Goal: Navigation & Orientation: Find specific page/section

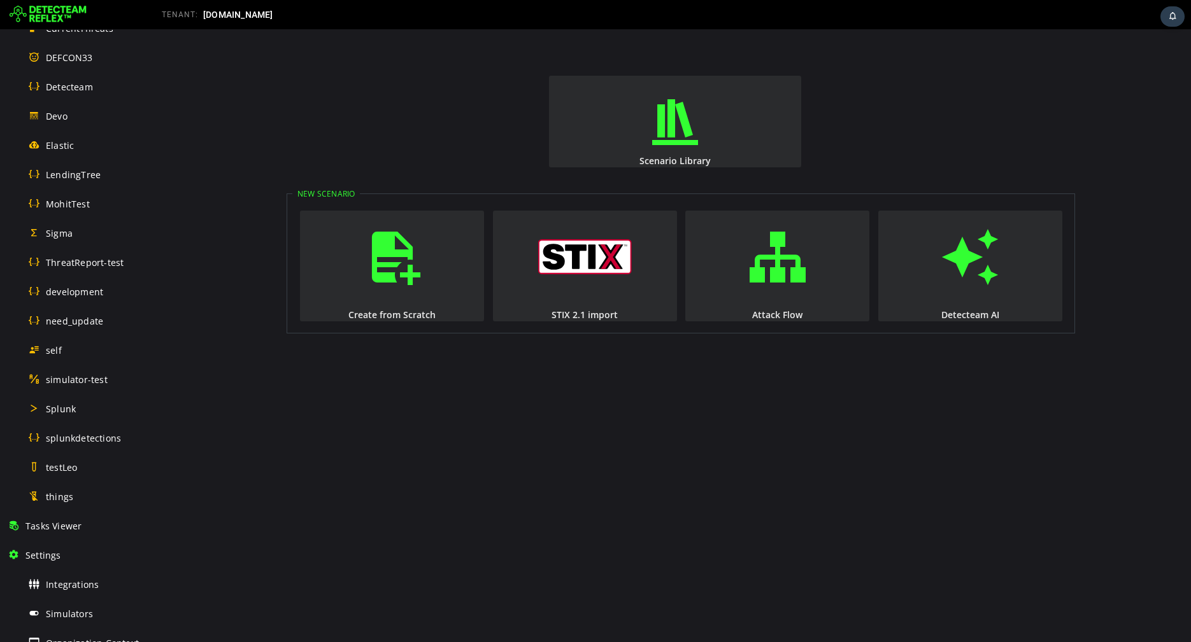
scroll to position [494, 0]
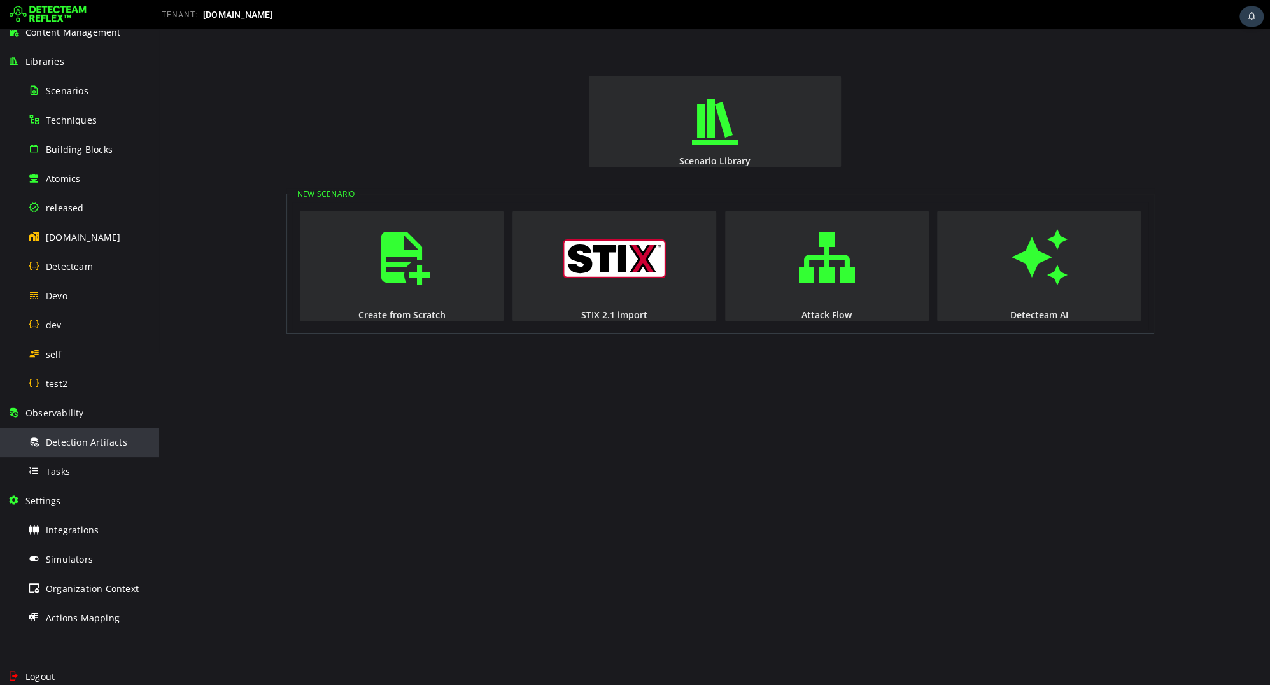
scroll to position [135, 0]
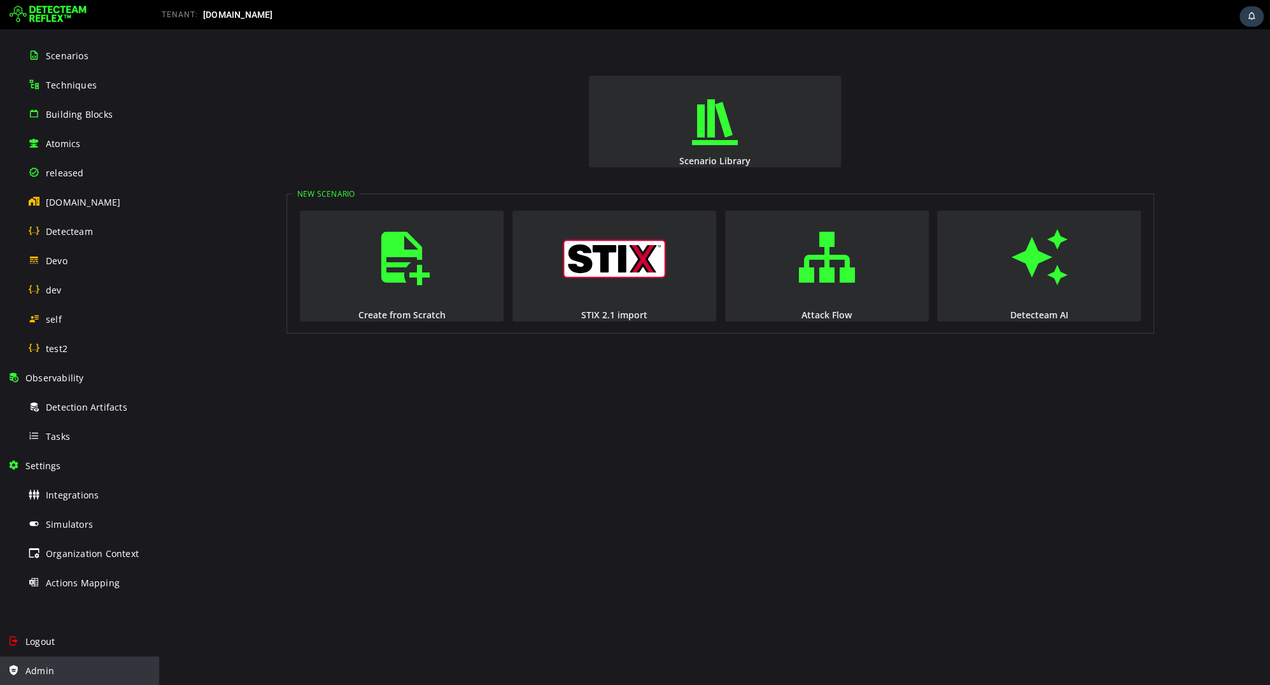
click at [31, 662] on div "Admin" at bounding box center [80, 670] width 144 height 29
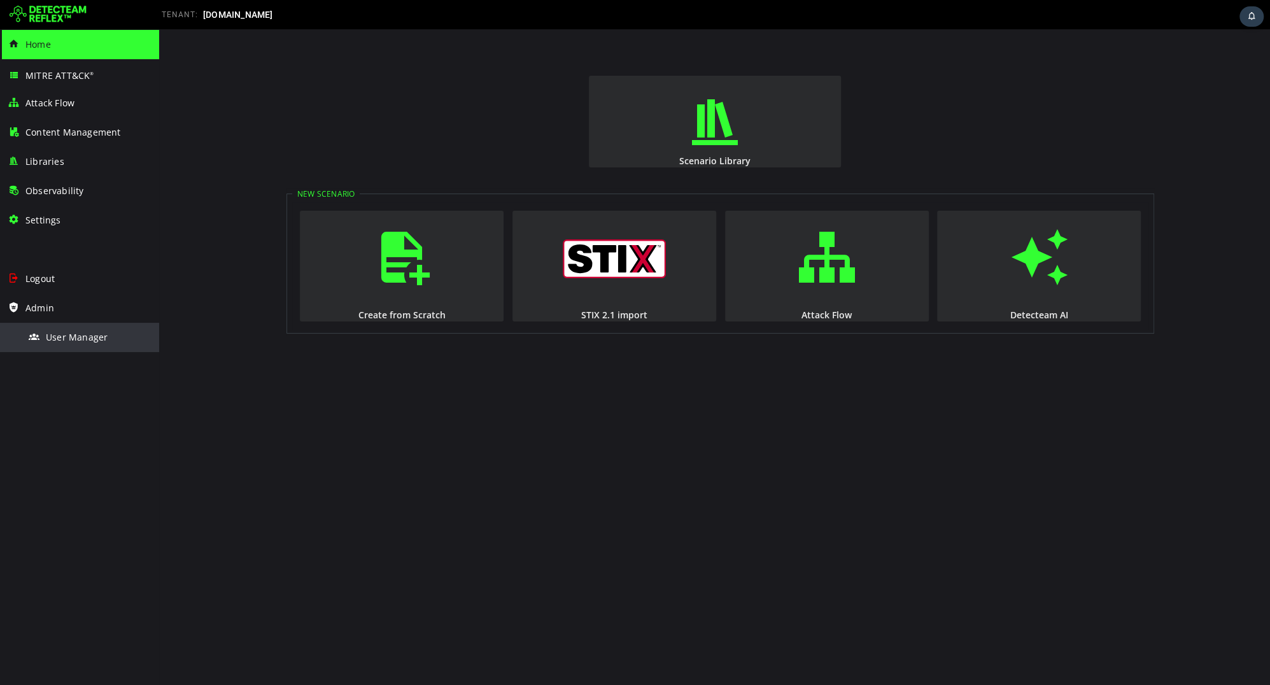
click at [69, 343] on div "User Manager" at bounding box center [90, 337] width 124 height 29
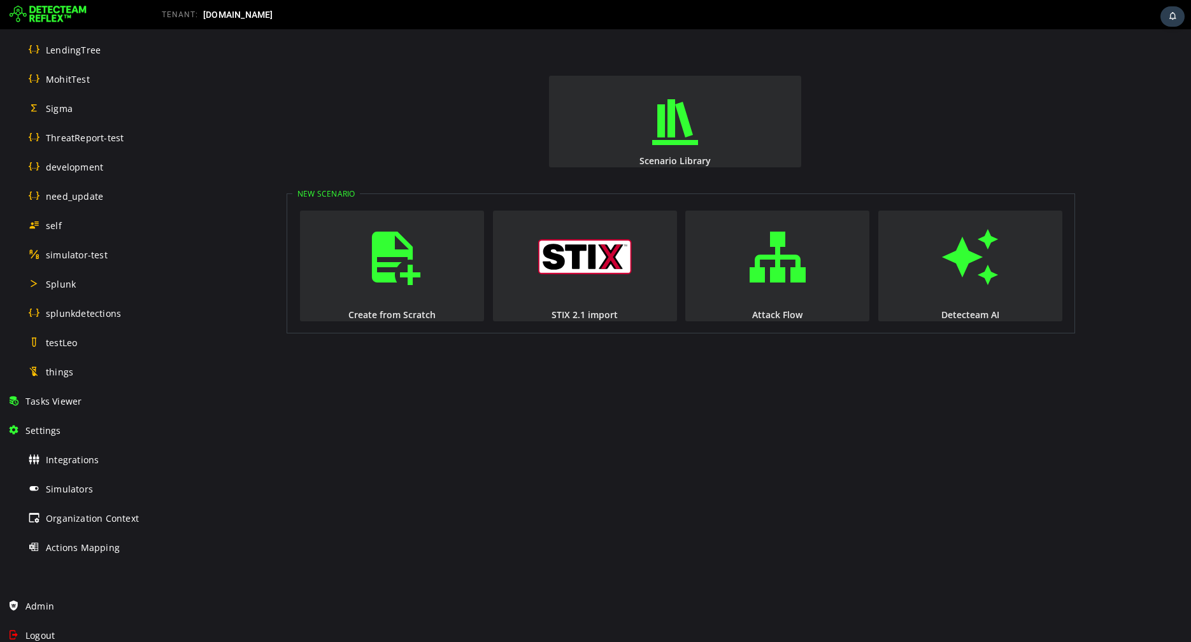
scroll to position [588, 0]
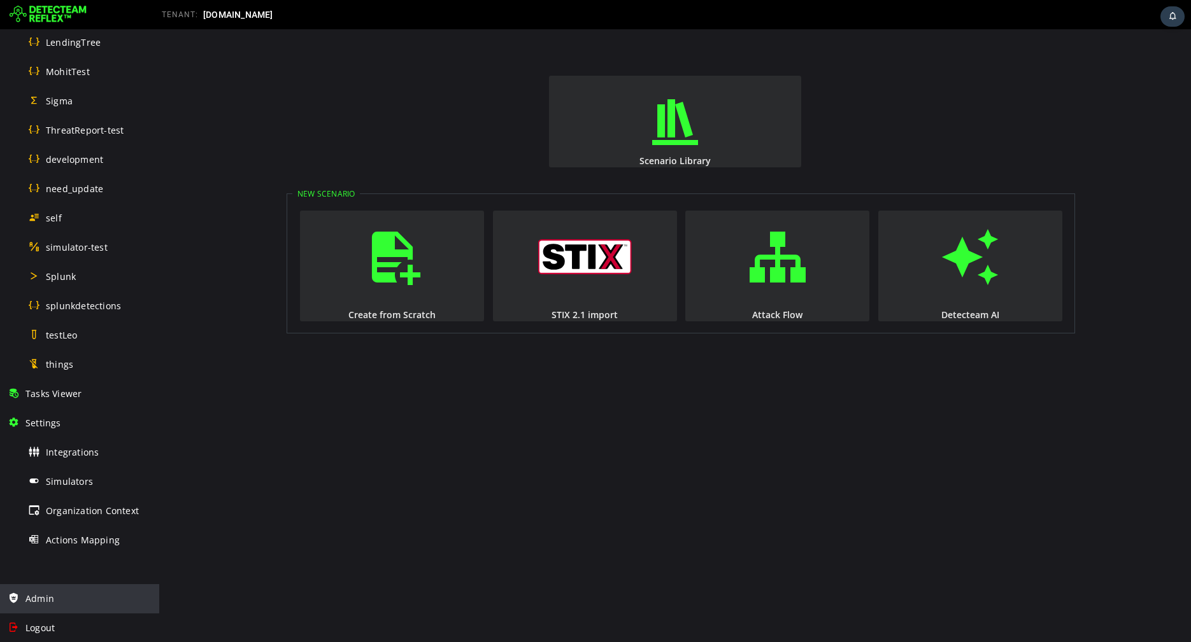
click at [40, 601] on span "Admin" at bounding box center [39, 599] width 29 height 12
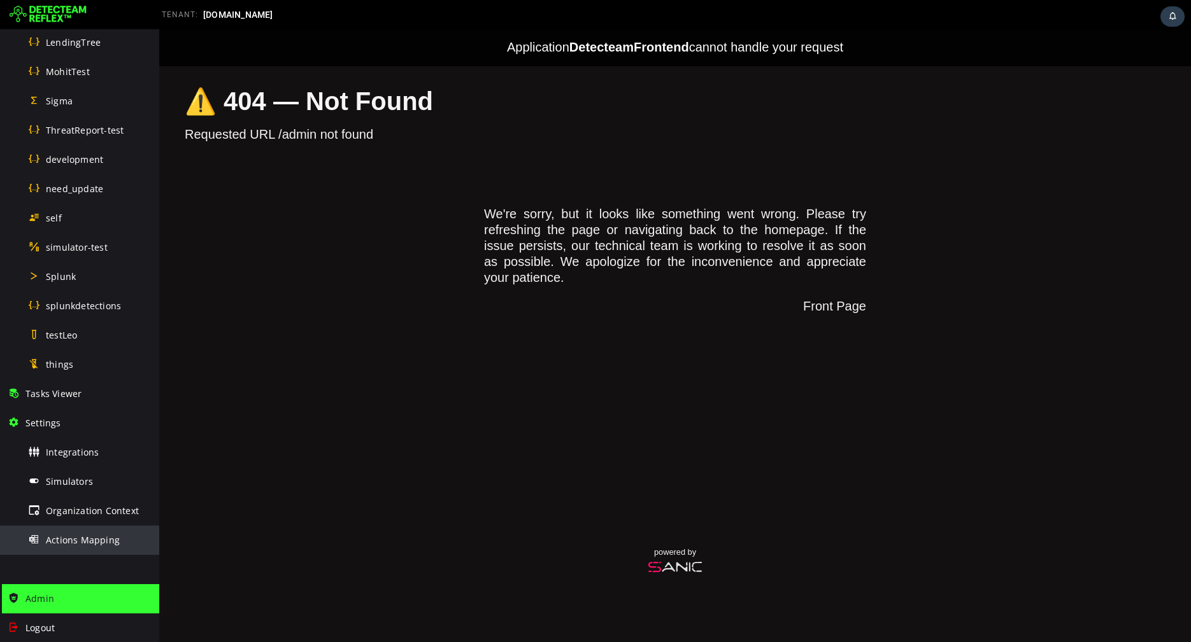
click at [94, 537] on span "Actions Mapping" at bounding box center [83, 540] width 74 height 12
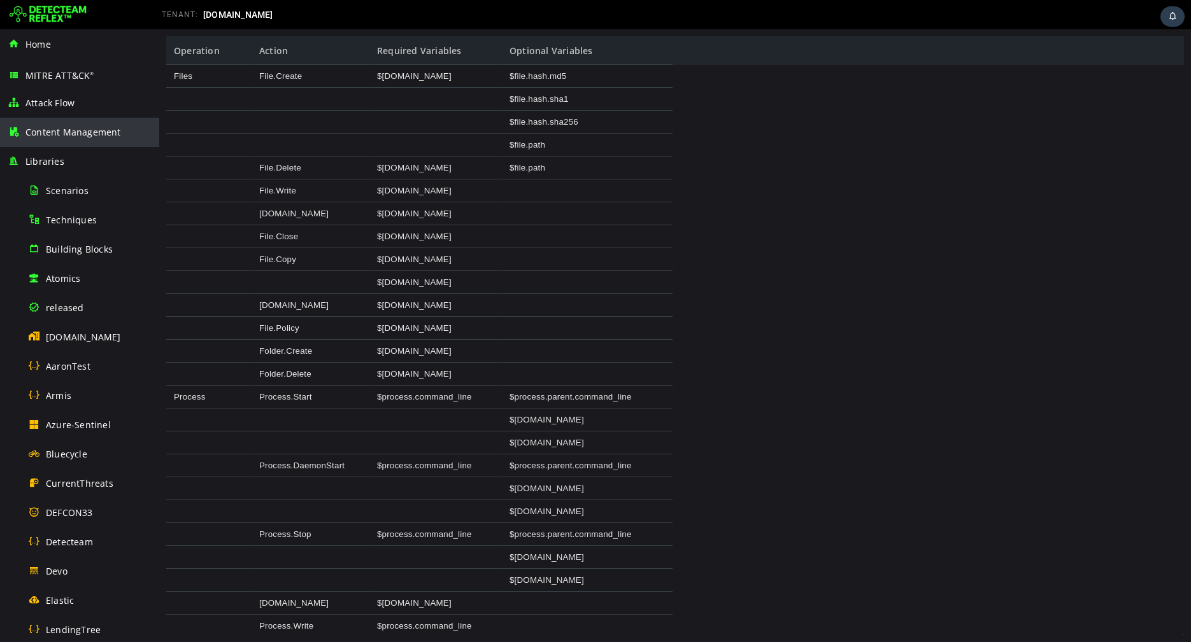
click at [54, 134] on span "Content Management" at bounding box center [73, 132] width 96 height 12
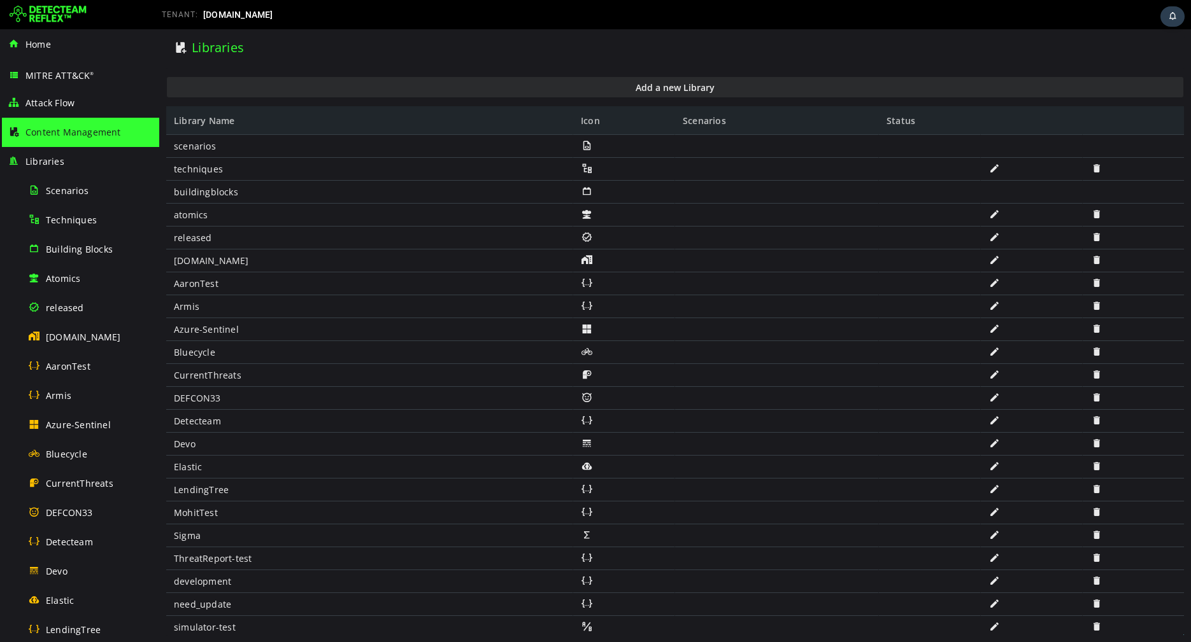
click at [993, 171] on span at bounding box center [994, 168] width 13 height 11
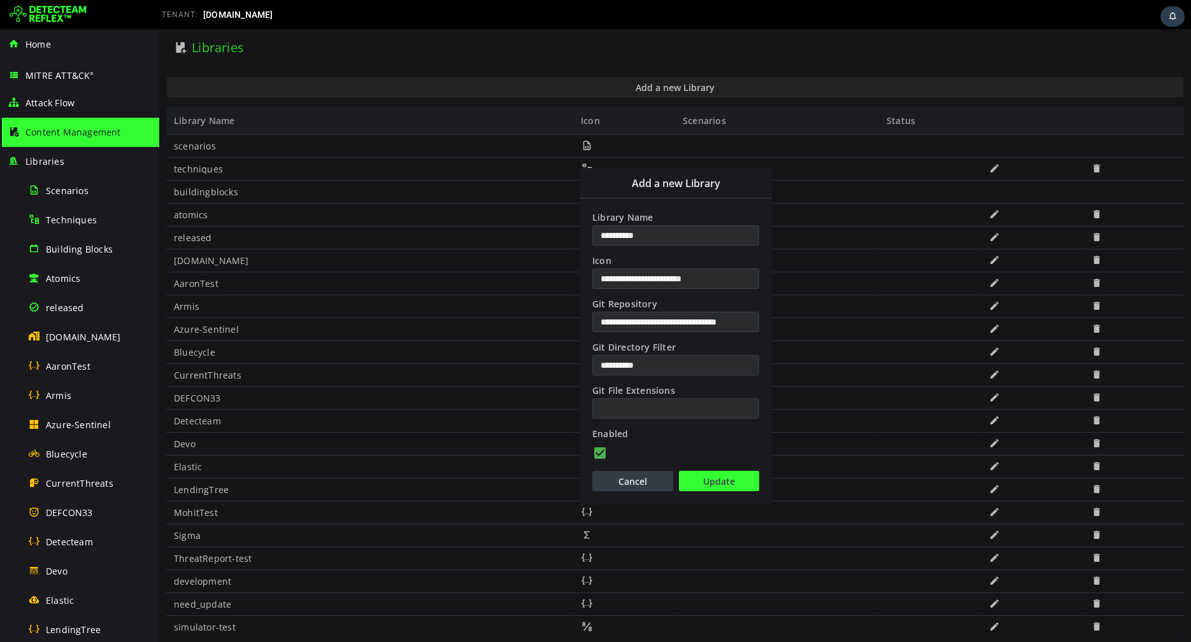
click at [649, 486] on button "Cancel" at bounding box center [632, 481] width 81 height 20
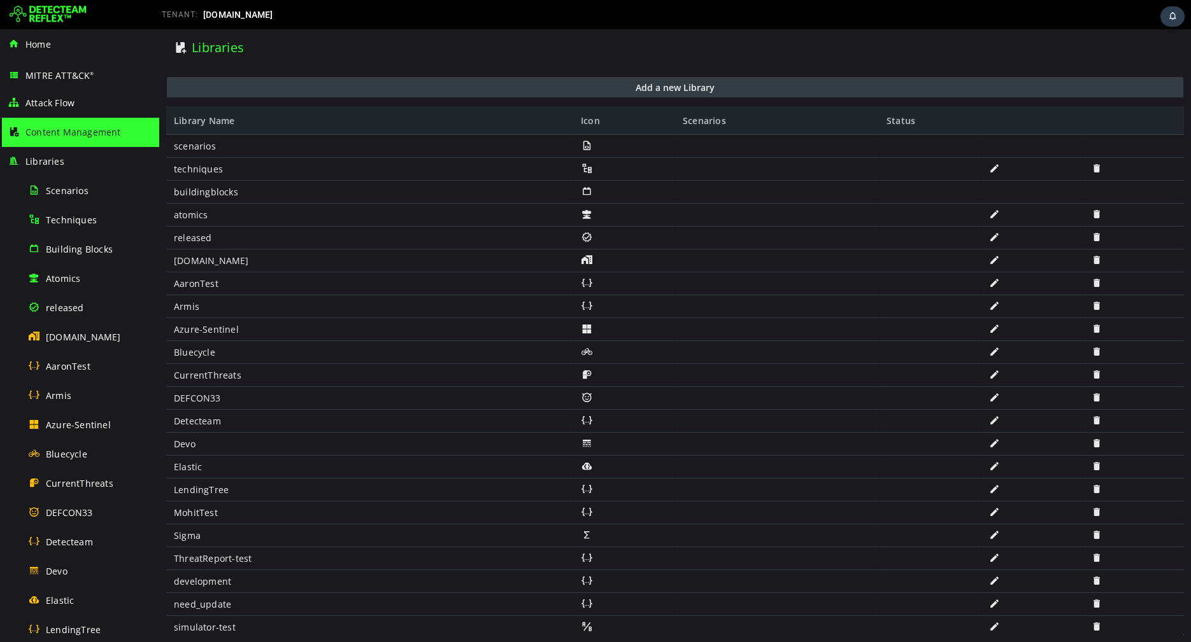
click at [655, 81] on button "Add a new Library" at bounding box center [675, 87] width 1016 height 20
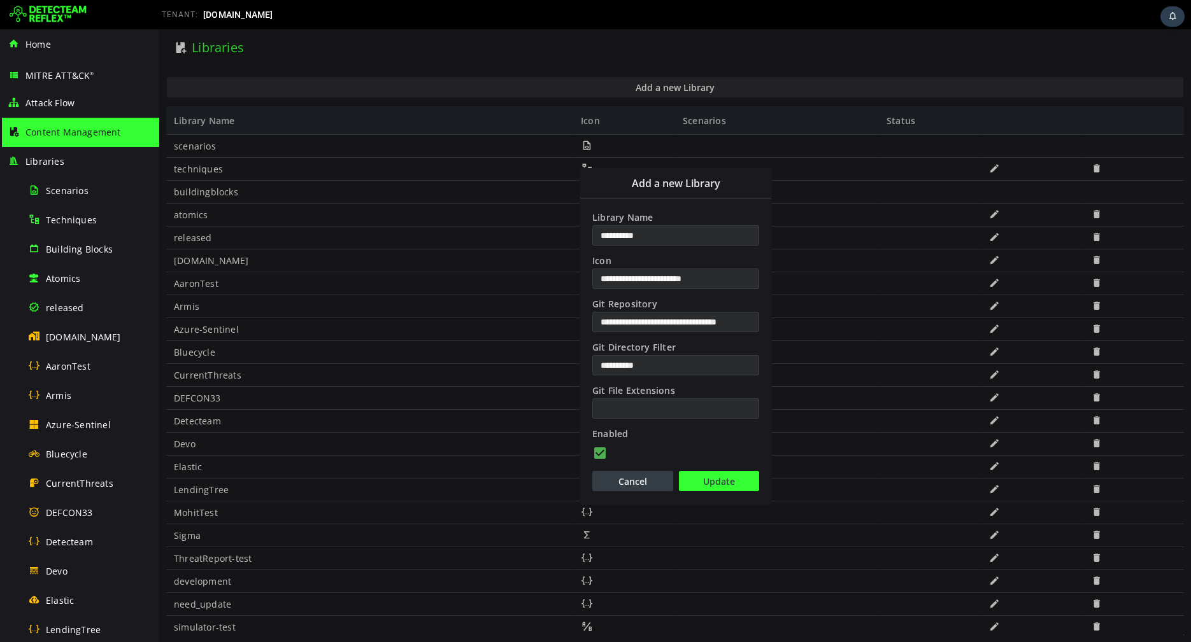
click at [626, 479] on button "Cancel" at bounding box center [632, 481] width 81 height 20
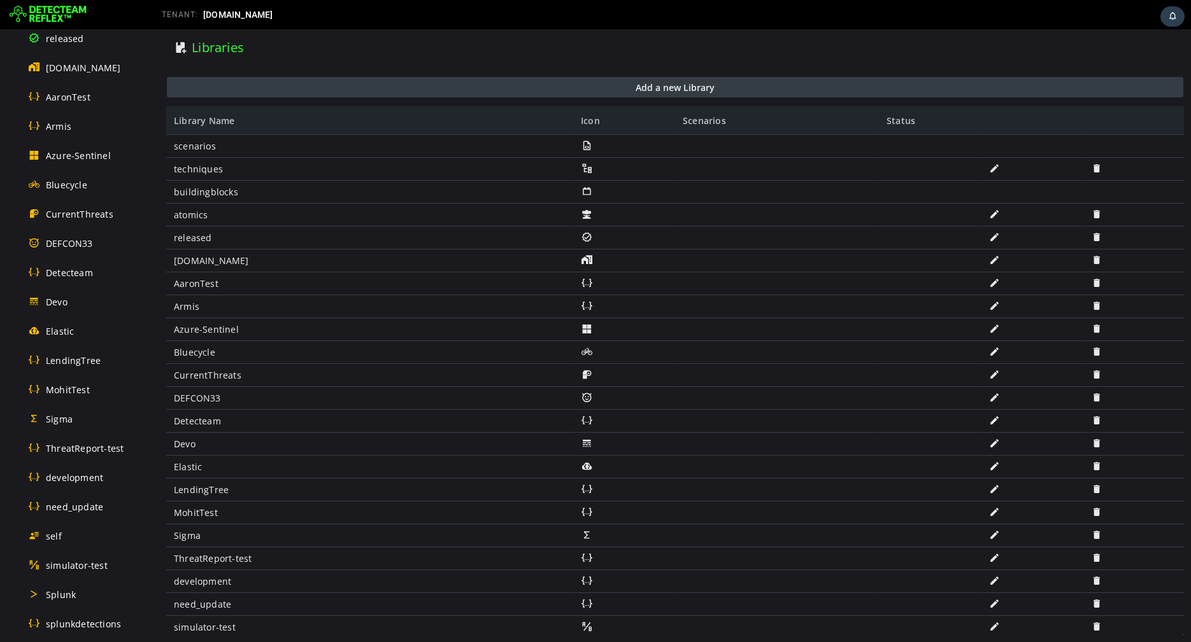
scroll to position [508, 0]
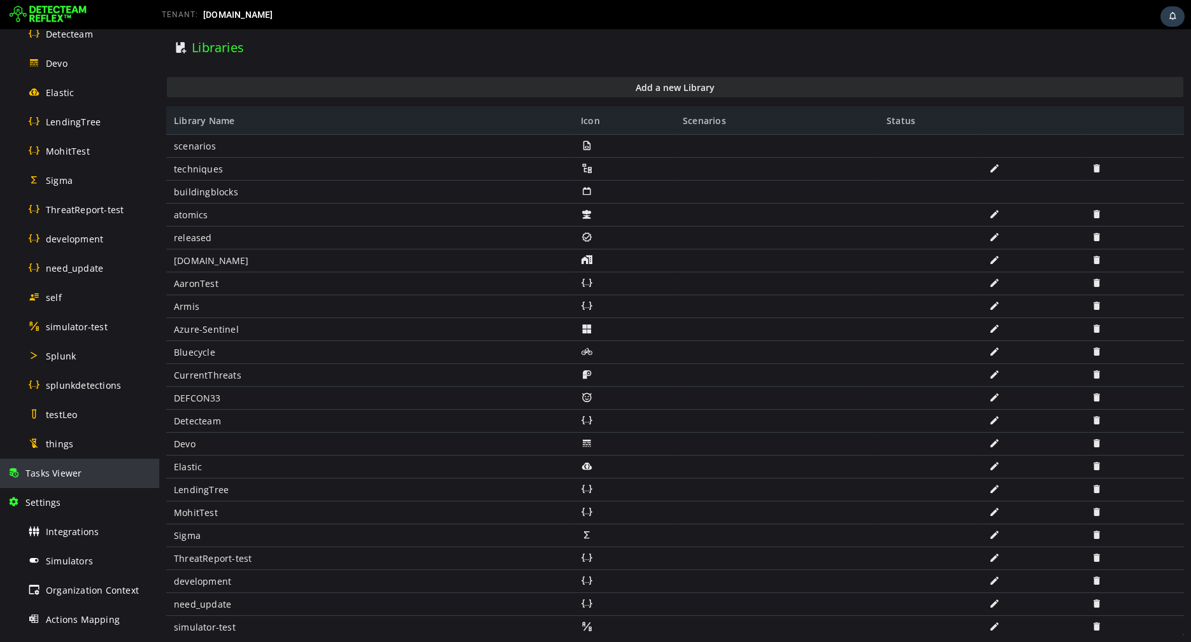
click at [60, 465] on div "Tasks Viewer" at bounding box center [80, 473] width 144 height 29
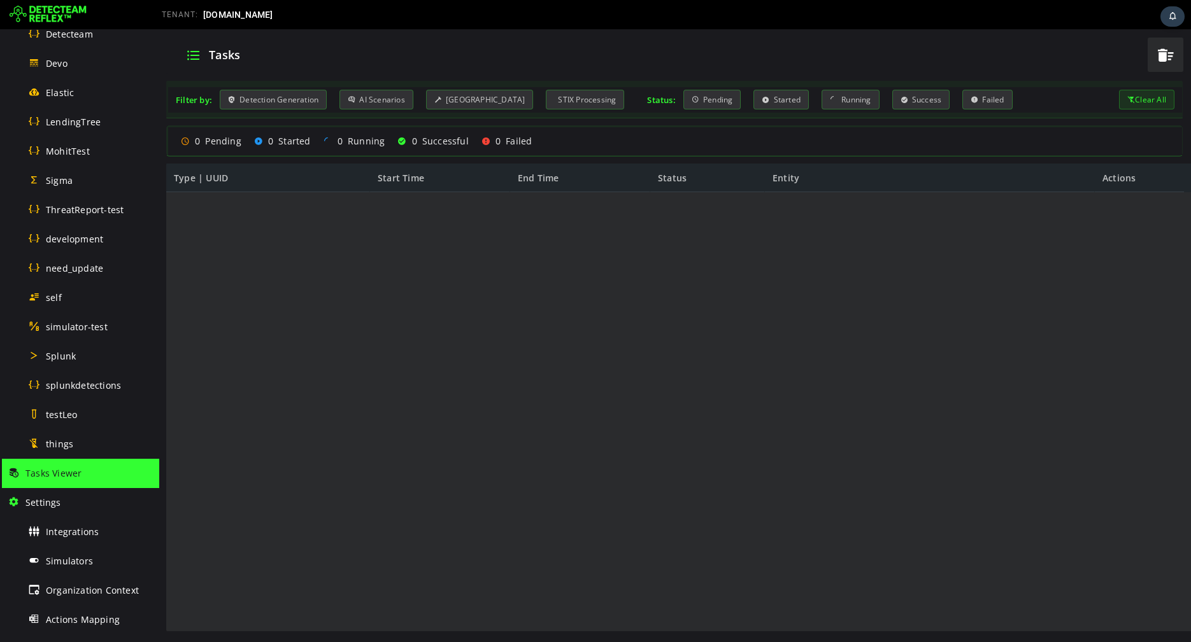
scroll to position [588, 0]
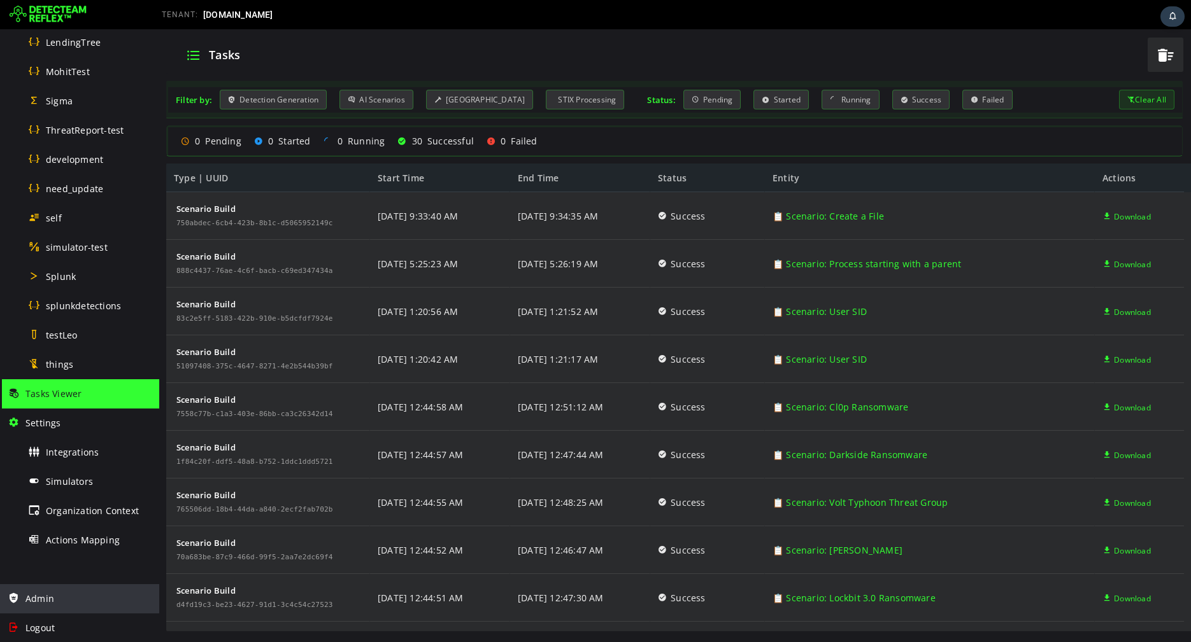
click at [43, 597] on span "Admin" at bounding box center [39, 599] width 29 height 12
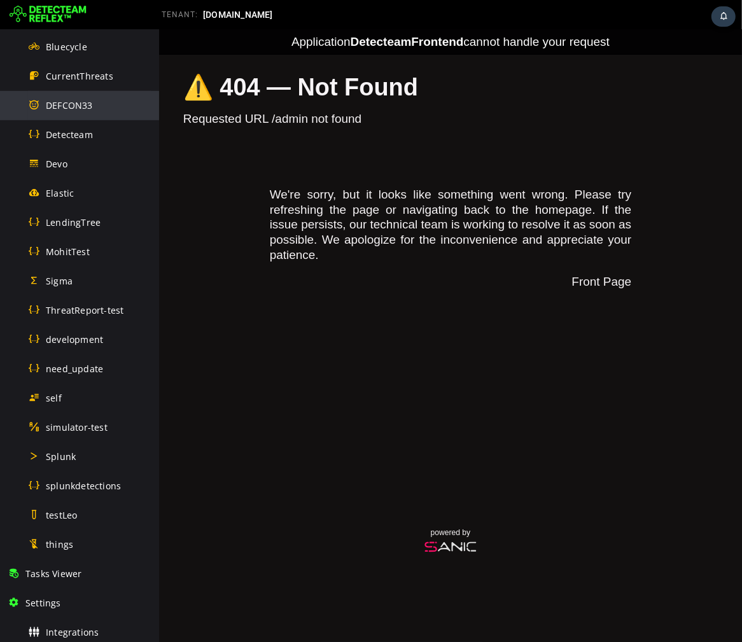
scroll to position [588, 0]
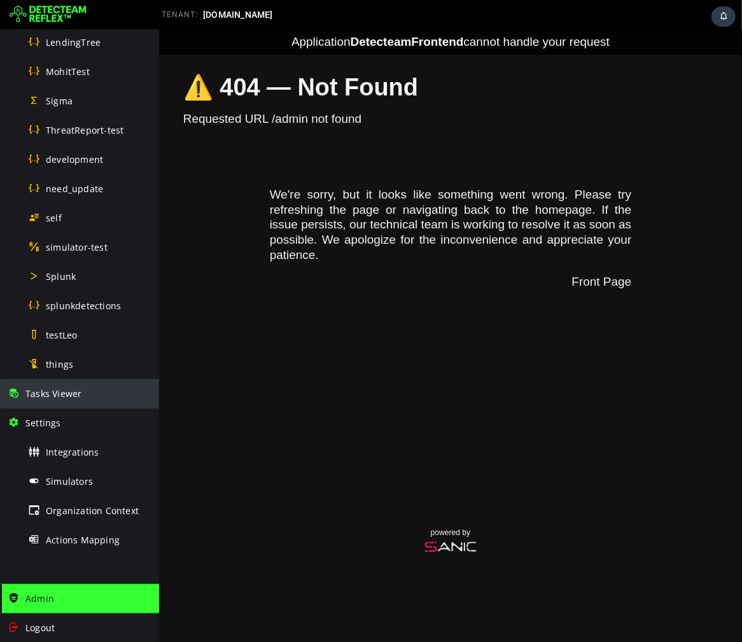
click at [76, 395] on span "Tasks Viewer" at bounding box center [53, 394] width 56 height 12
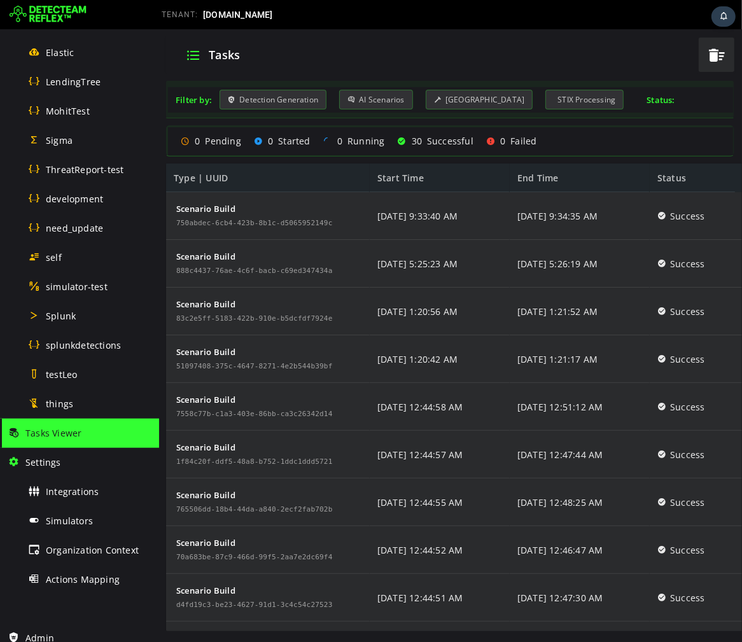
scroll to position [588, 0]
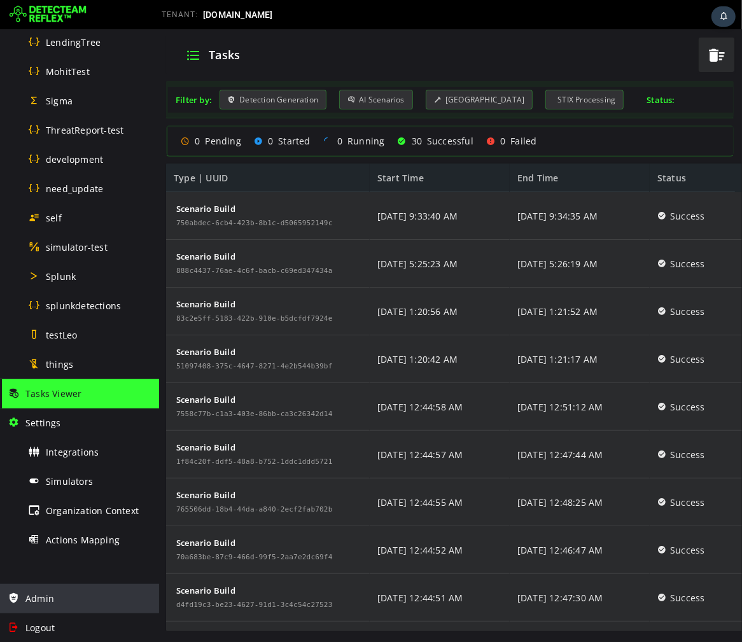
click at [85, 598] on div "Admin" at bounding box center [80, 599] width 144 height 29
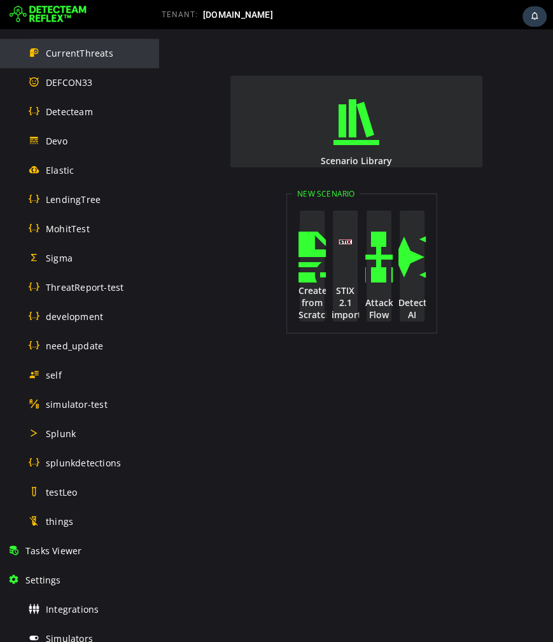
scroll to position [588, 0]
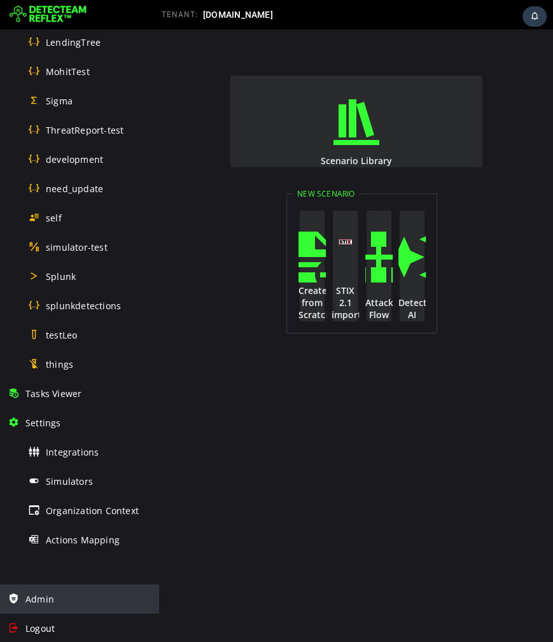
click at [41, 593] on span "Admin" at bounding box center [39, 599] width 29 height 12
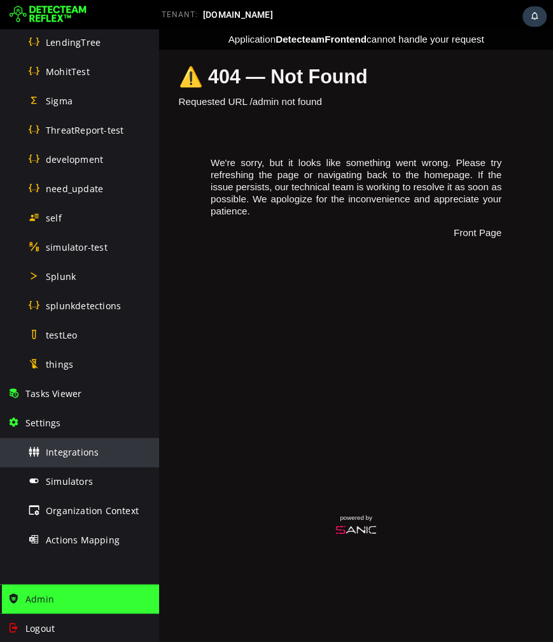
click at [66, 448] on span "Integrations" at bounding box center [72, 452] width 53 height 12
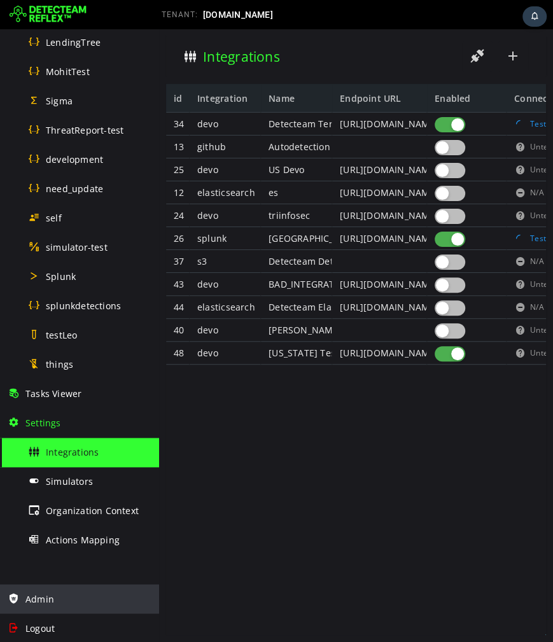
click at [36, 590] on div "Admin" at bounding box center [80, 599] width 144 height 29
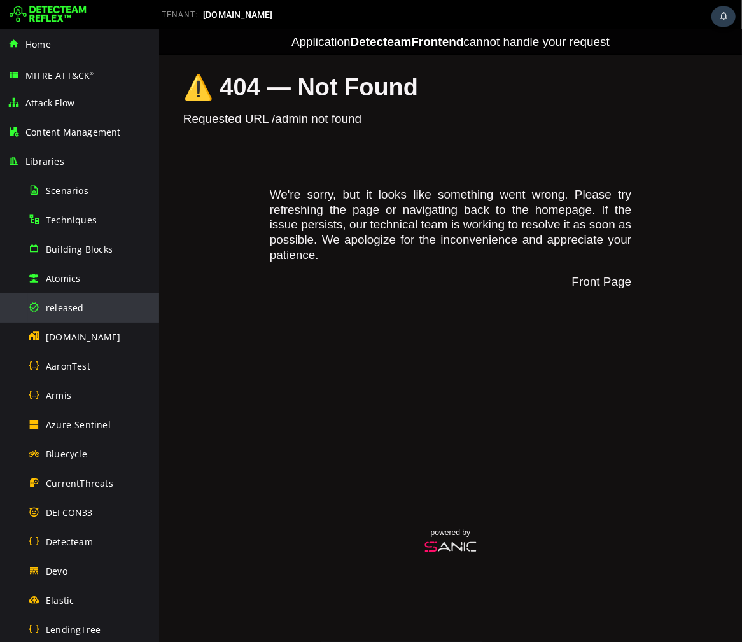
scroll to position [588, 0]
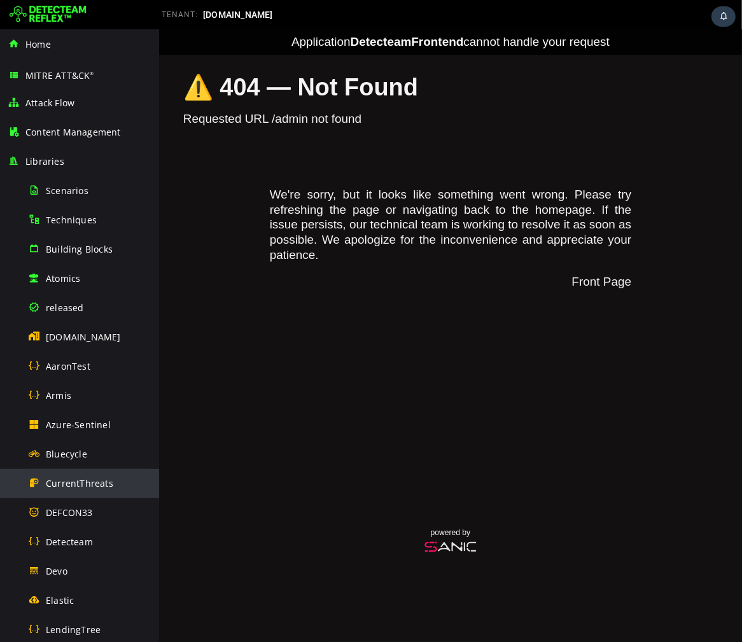
scroll to position [588, 0]
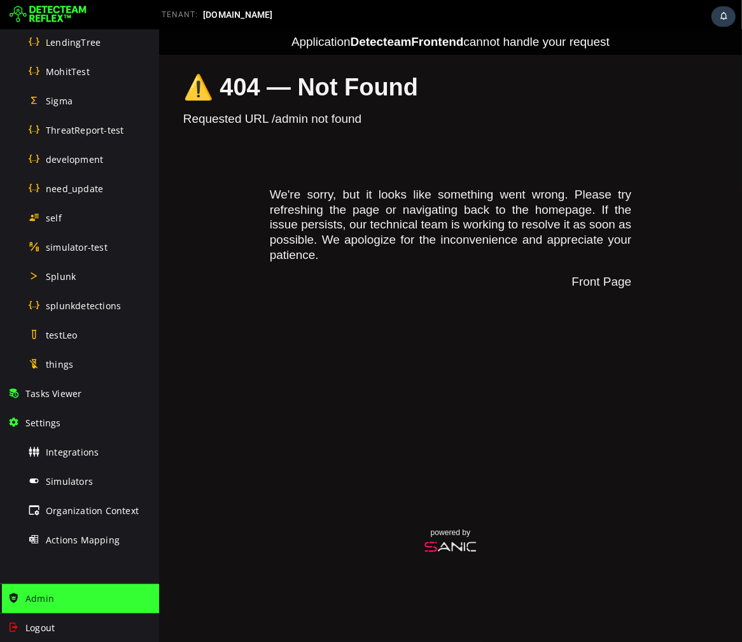
click at [51, 590] on div "Admin" at bounding box center [80, 599] width 144 height 29
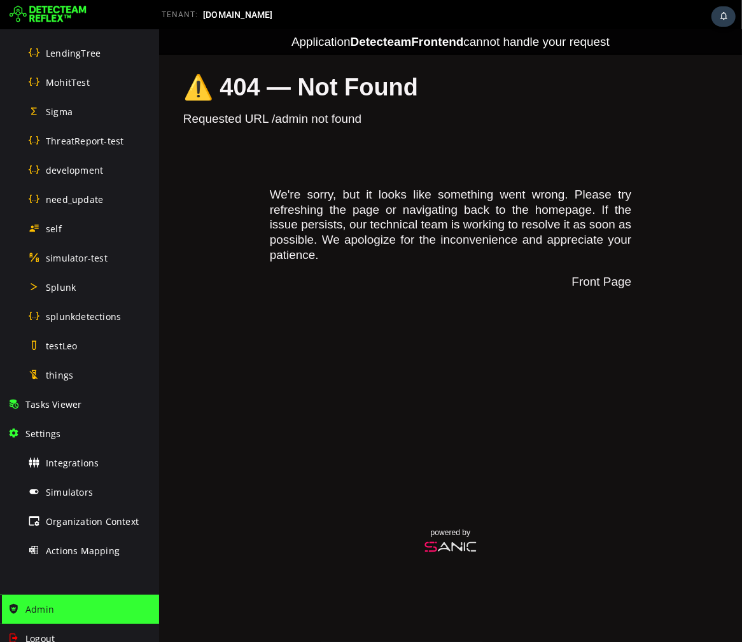
scroll to position [588, 0]
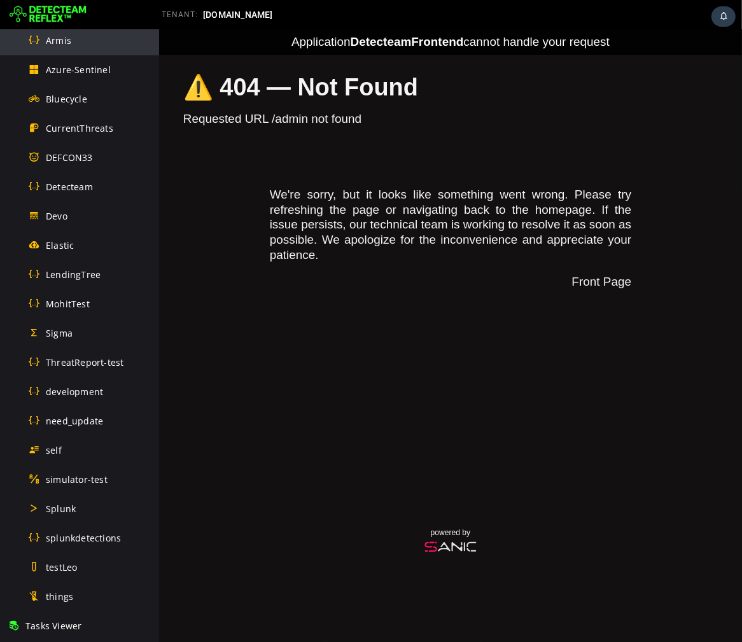
scroll to position [588, 0]
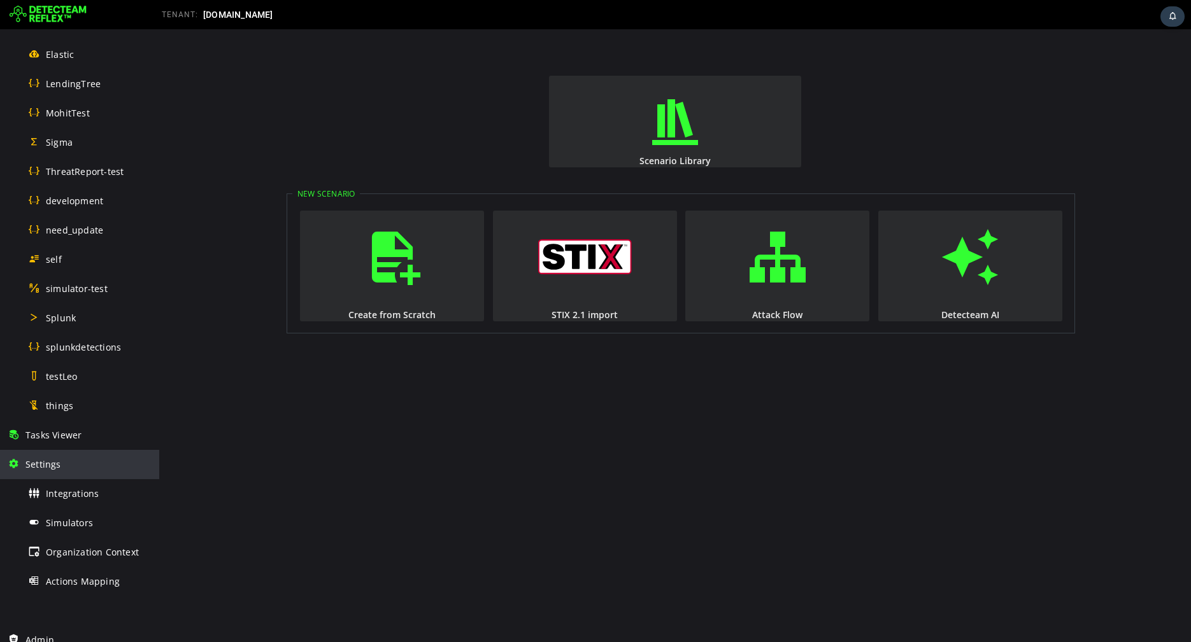
scroll to position [588, 0]
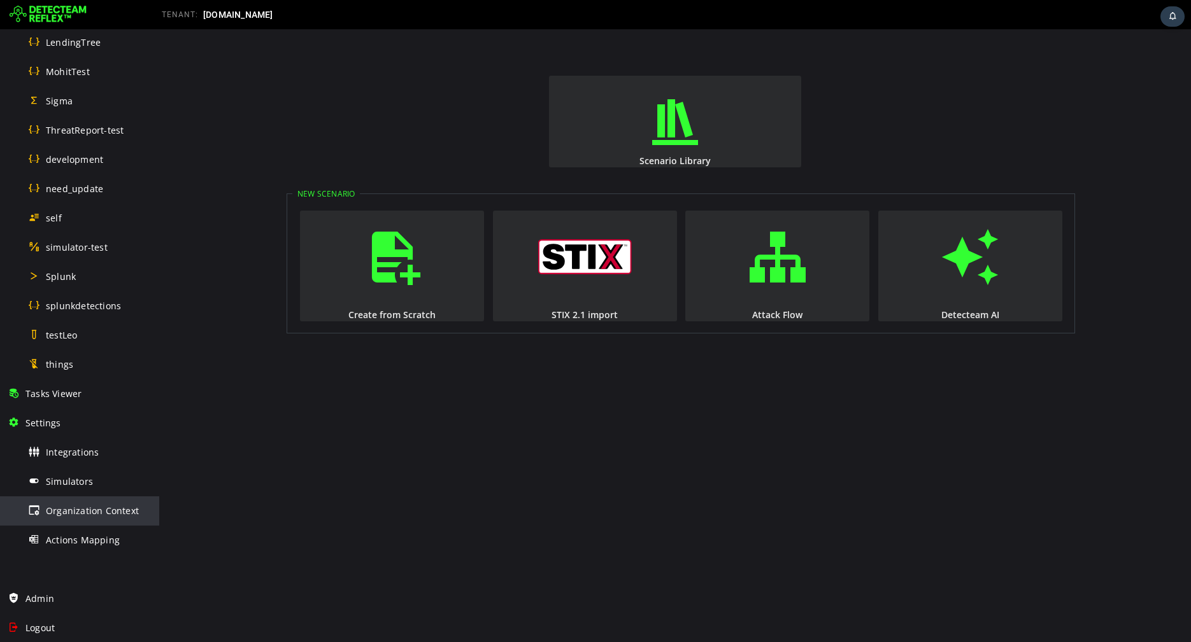
click at [101, 513] on span "Organization Context" at bounding box center [92, 511] width 93 height 12
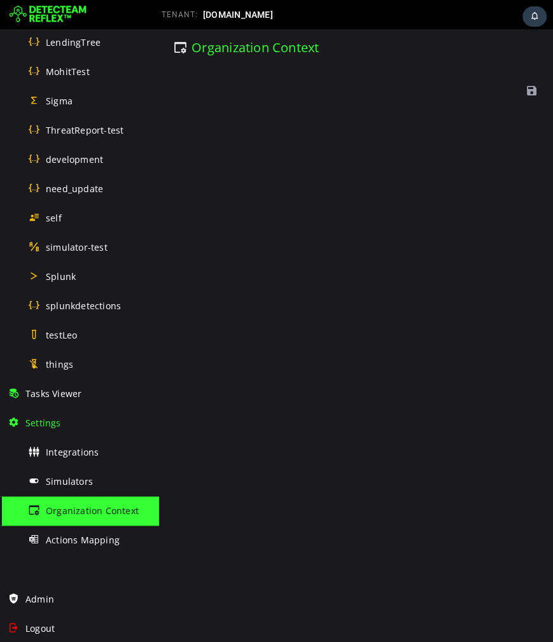
click at [101, 513] on span "Organization Context" at bounding box center [92, 511] width 93 height 12
click at [70, 471] on div "Simulators" at bounding box center [90, 481] width 124 height 29
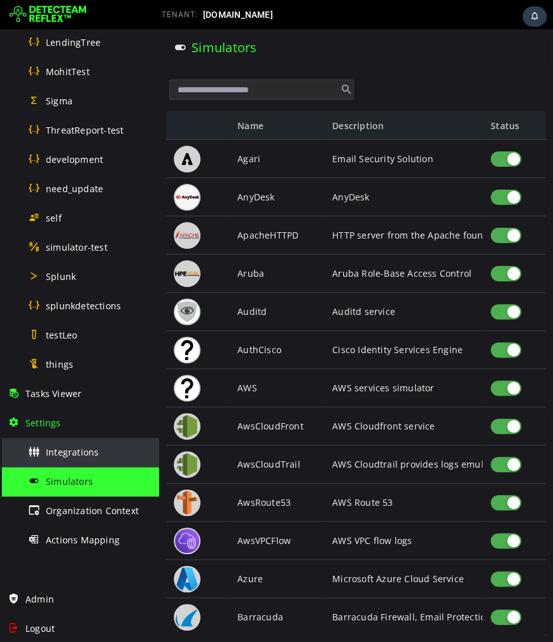
click at [71, 456] on span "Integrations" at bounding box center [72, 452] width 53 height 12
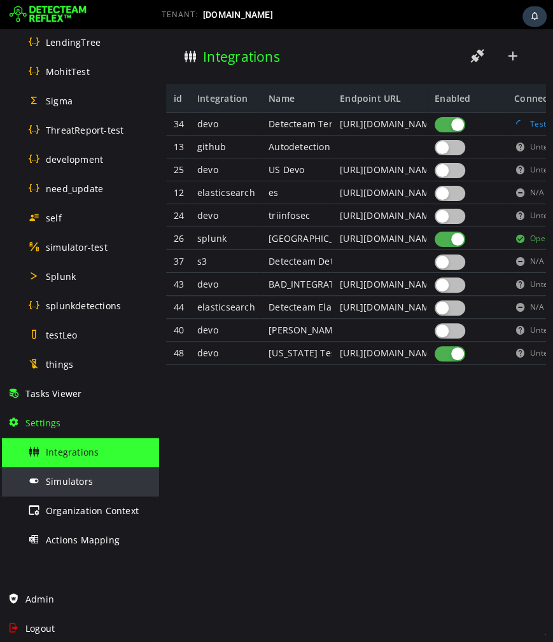
click at [60, 482] on span "Simulators" at bounding box center [69, 482] width 47 height 12
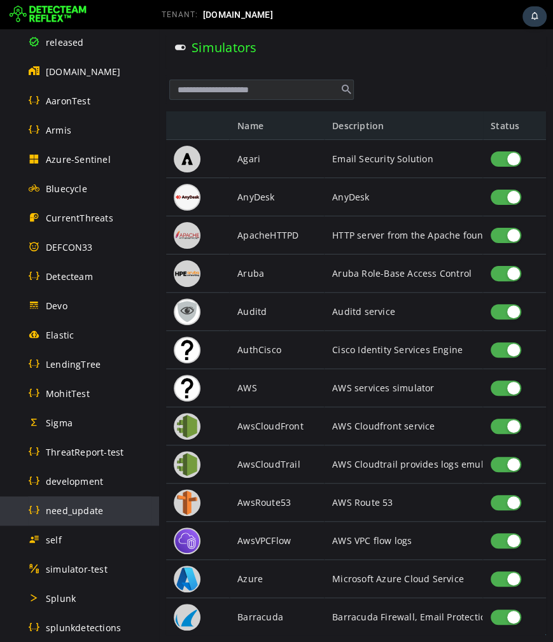
scroll to position [132, 0]
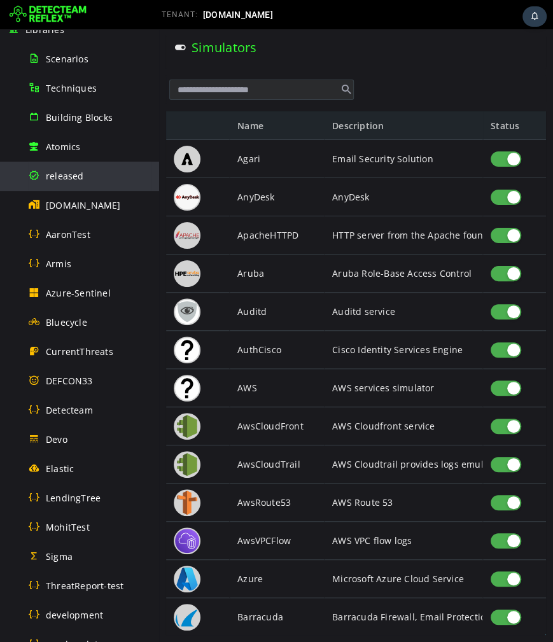
click at [85, 179] on div "released" at bounding box center [90, 176] width 124 height 29
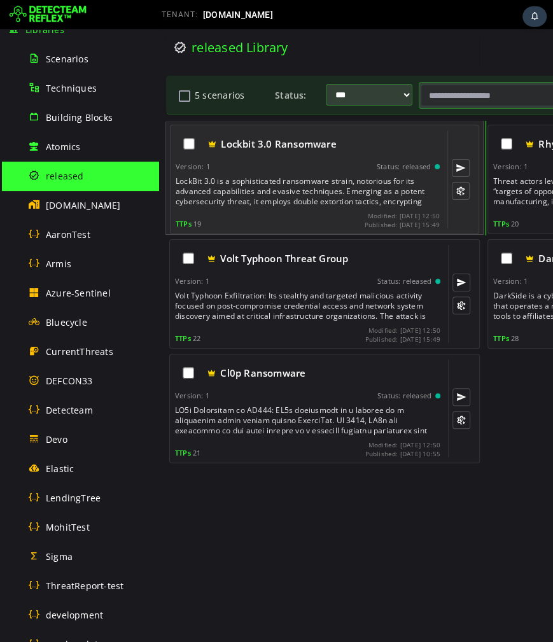
click at [280, 197] on div "LockBit 3.0 is a sophisticated ransomware strain, notorious for its advanced ca…" at bounding box center [309, 191] width 267 height 31
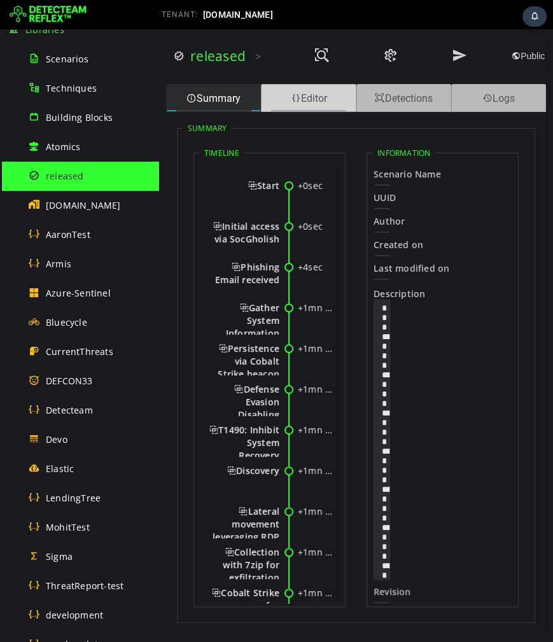
click at [311, 94] on div "Editor" at bounding box center [308, 98] width 95 height 28
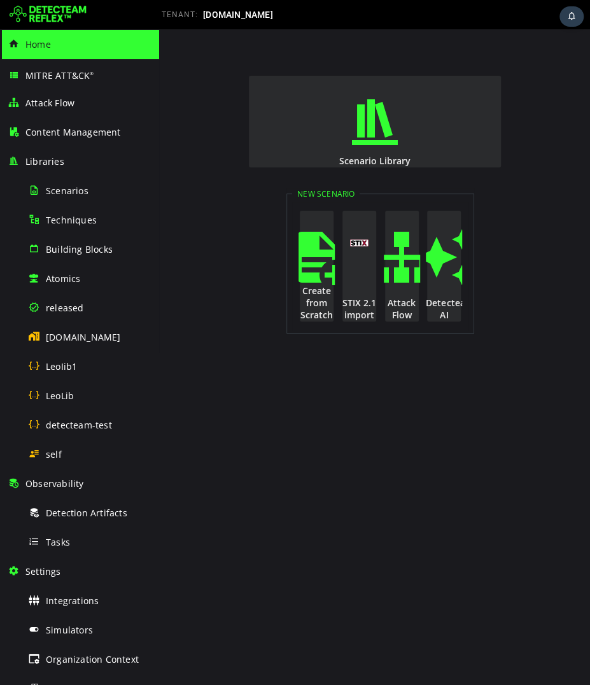
scroll to position [106, 0]
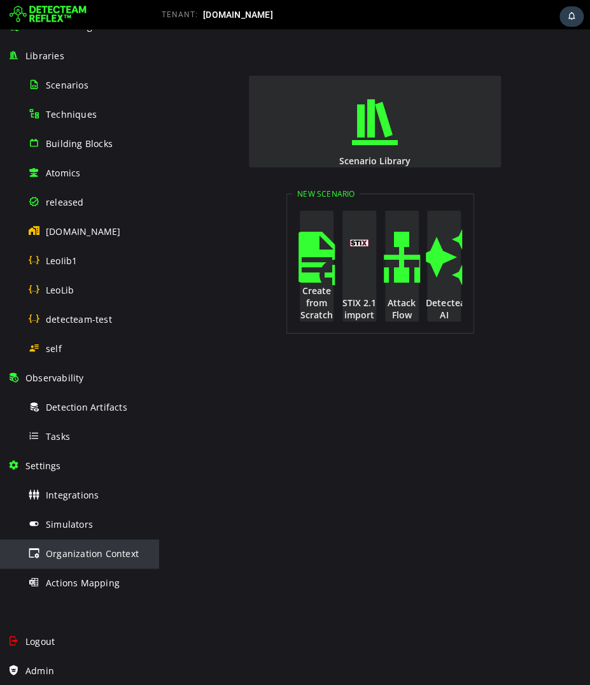
click at [66, 553] on span "Organization Context" at bounding box center [92, 554] width 93 height 12
